Goal: Information Seeking & Learning: Learn about a topic

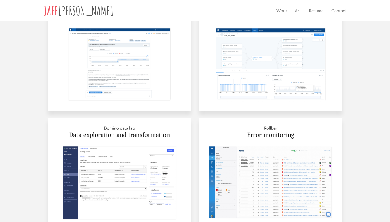
scroll to position [280, 0]
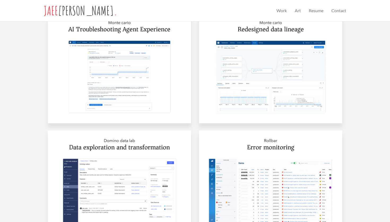
click at [126, 68] on img at bounding box center [119, 67] width 143 height 111
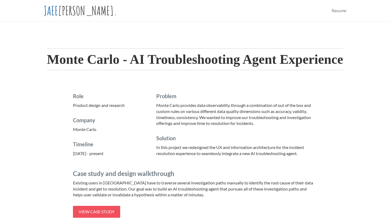
click at [54, 12] on link "[PERSON_NAME] ." at bounding box center [80, 10] width 81 height 21
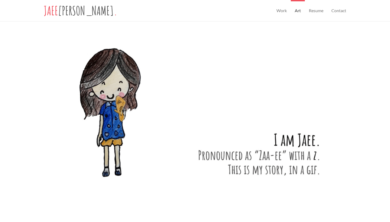
click at [298, 12] on link "Art" at bounding box center [298, 10] width 14 height 21
click at [279, 10] on link "Work" at bounding box center [281, 10] width 18 height 21
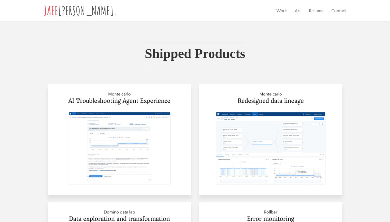
click at [247, 121] on img at bounding box center [270, 139] width 143 height 111
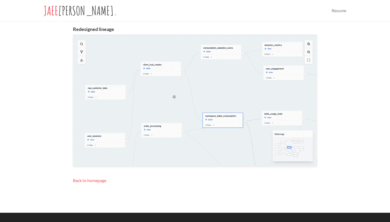
scroll to position [380, 0]
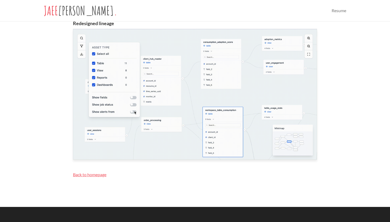
click at [100, 172] on span "Back to homepage" at bounding box center [89, 174] width 33 height 5
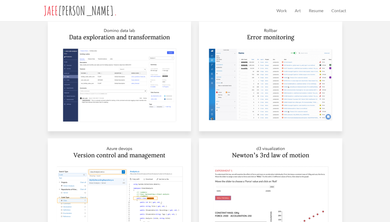
scroll to position [404, 0]
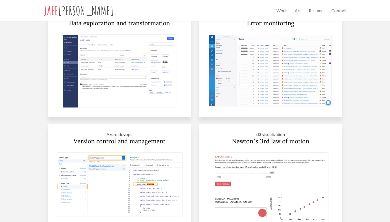
click at [126, 94] on img at bounding box center [119, 61] width 143 height 111
